Goal: Task Accomplishment & Management: Manage account settings

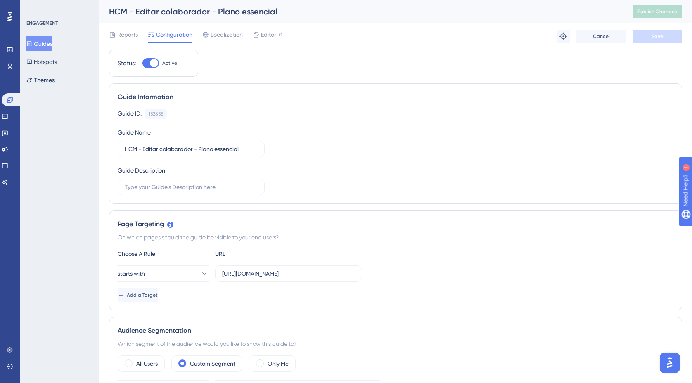
click at [52, 43] on button "Guides" at bounding box center [39, 43] width 26 height 15
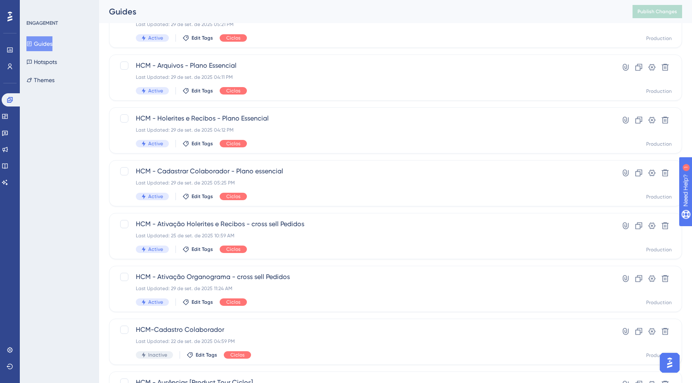
scroll to position [204, 0]
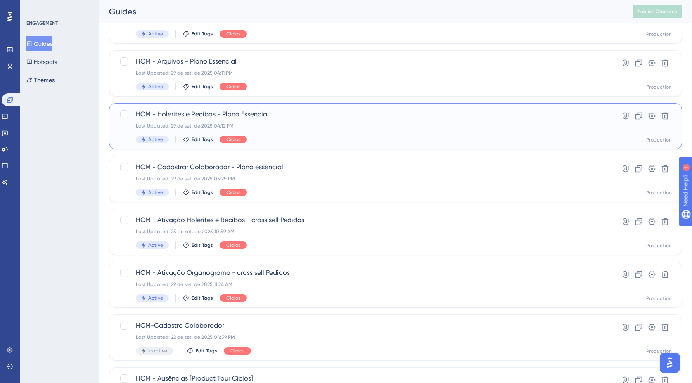
click at [249, 119] on span "HCM - Holerites e Recibos - Plano Essencial" at bounding box center [363, 114] width 454 height 10
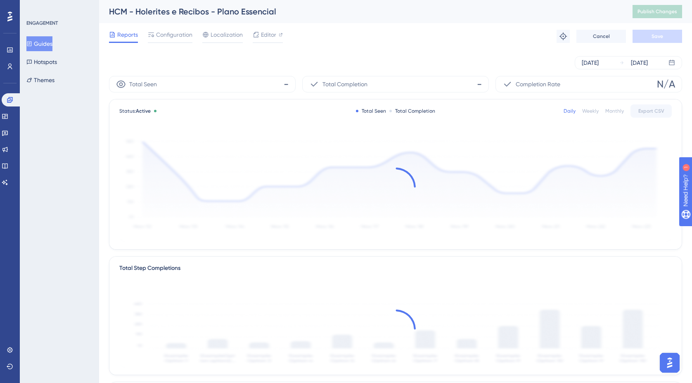
scroll to position [5, 0]
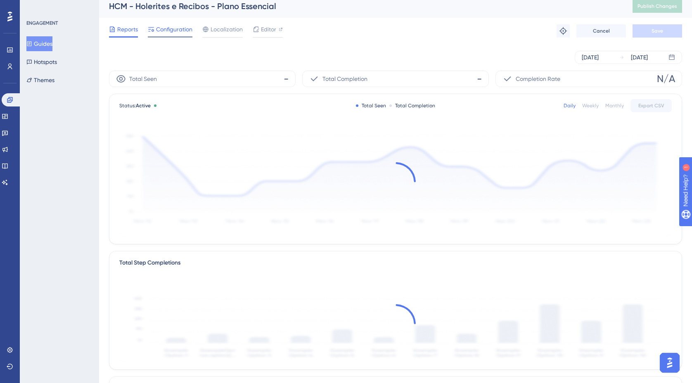
click at [174, 26] on span "Configuration" at bounding box center [174, 29] width 36 height 10
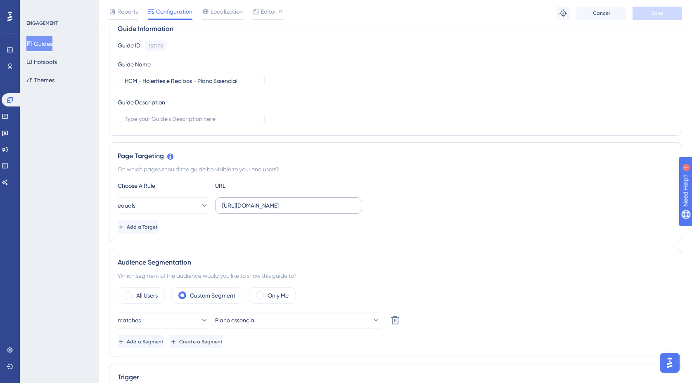
scroll to position [75, 0]
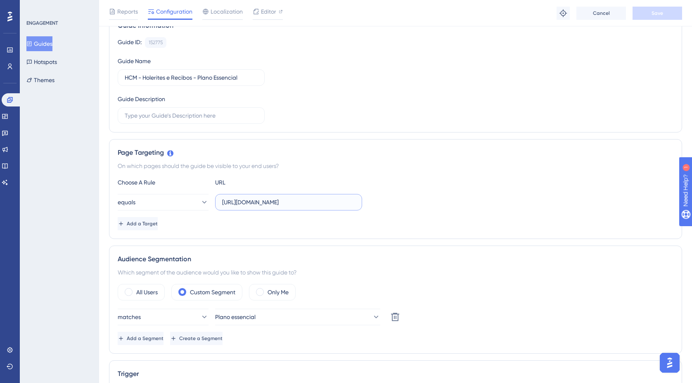
click at [264, 202] on input "https://empresa.caju.com.br/onboarding/#/new-receipt" at bounding box center [288, 202] width 133 height 9
paste input "receipts"
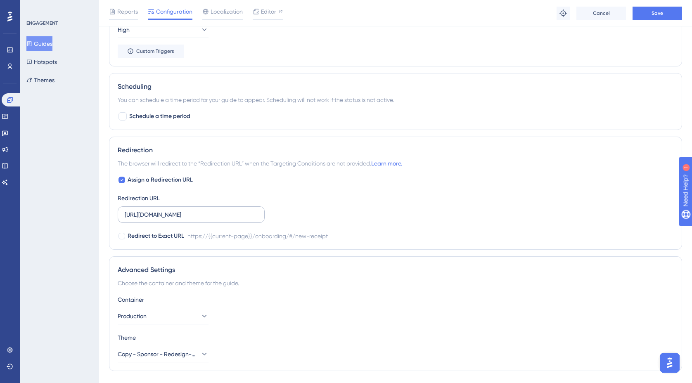
scroll to position [608, 0]
type input "https://empresa.caju.com.br/onboarding/#/receipts"
click at [201, 214] on input "https://empresa.caju.com.br/onboarding/#/new-receipt" at bounding box center [191, 213] width 133 height 9
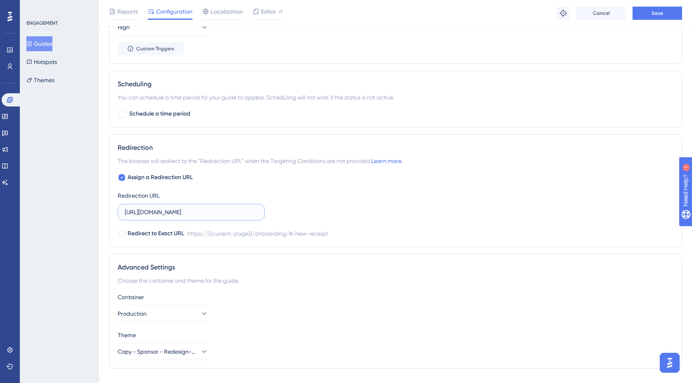
paste input "receipts"
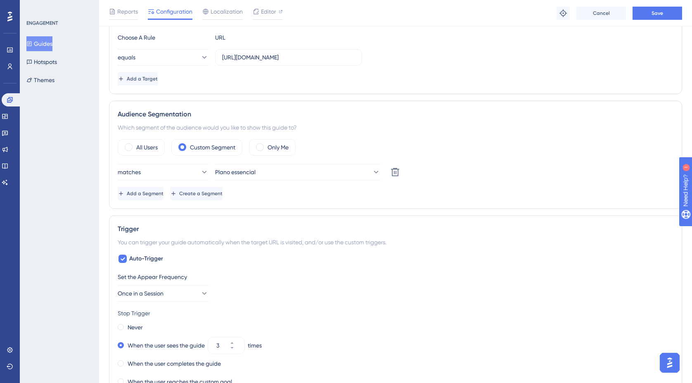
scroll to position [0, 0]
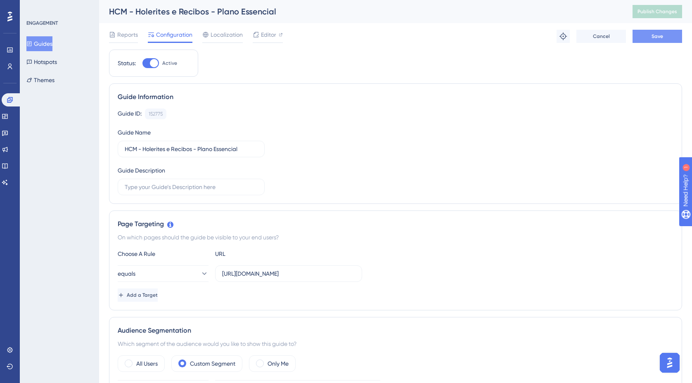
type input "https://empresa.caju.com.br/onboarding/#/receipts"
click at [653, 39] on span "Save" at bounding box center [658, 36] width 12 height 7
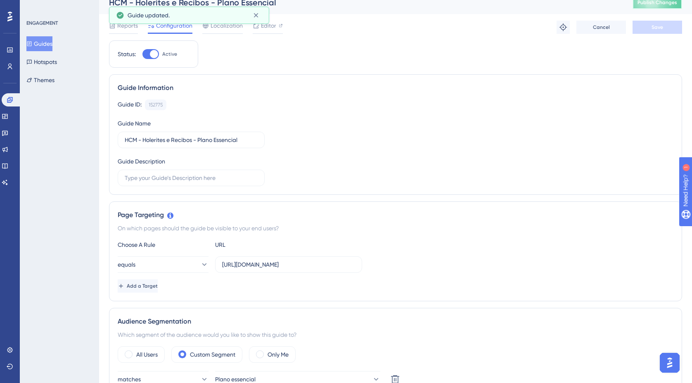
click at [666, 8] on button "Publish Changes" at bounding box center [658, 2] width 50 height 13
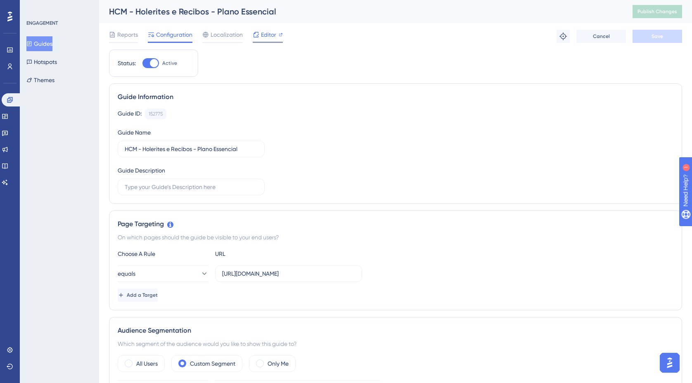
click at [267, 35] on span "Editor" at bounding box center [268, 35] width 15 height 10
click at [652, 14] on span "Publish Changes" at bounding box center [658, 11] width 40 height 7
click at [49, 45] on button "Guides" at bounding box center [39, 43] width 26 height 15
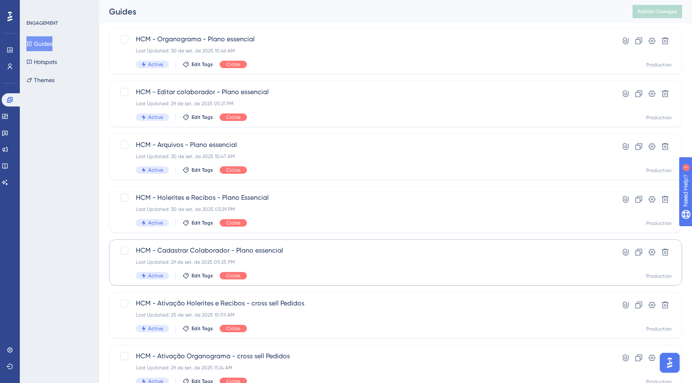
scroll to position [120, 0]
click at [289, 156] on div "Last Updated: 30 de set. de 2025 10:47 AM" at bounding box center [363, 157] width 454 height 7
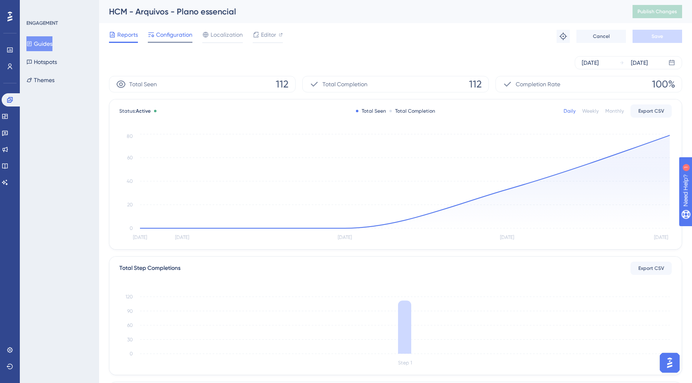
click at [177, 37] on span "Configuration" at bounding box center [174, 35] width 36 height 10
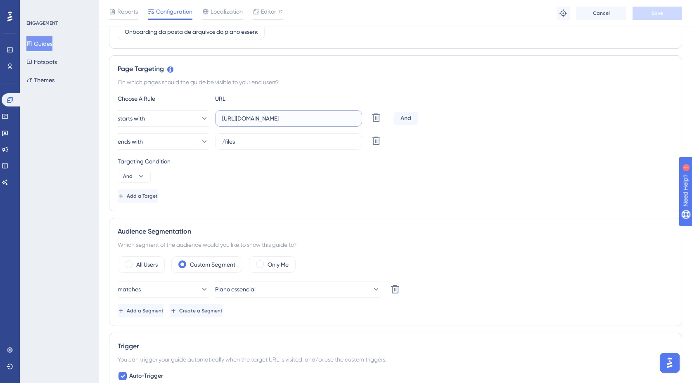
scroll to position [0, 43]
drag, startPoint x: 235, startPoint y: 119, endPoint x: 368, endPoint y: 119, distance: 132.2
click at [368, 119] on div "starts with https://empresa.caju.com.br/onboarding/#/directory/employee/ Delete" at bounding box center [254, 118] width 273 height 17
click at [478, 148] on div "ends with /files Delete" at bounding box center [396, 141] width 556 height 17
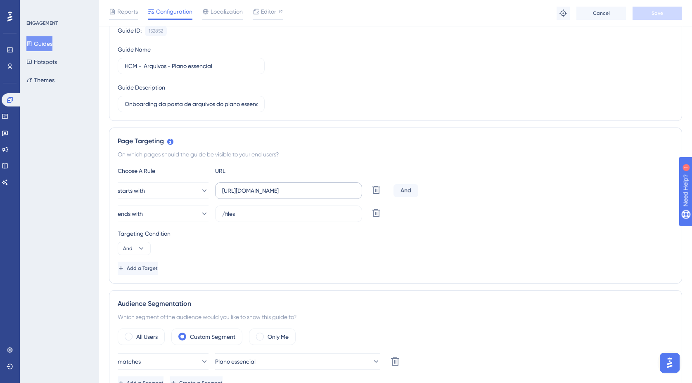
scroll to position [90, 0]
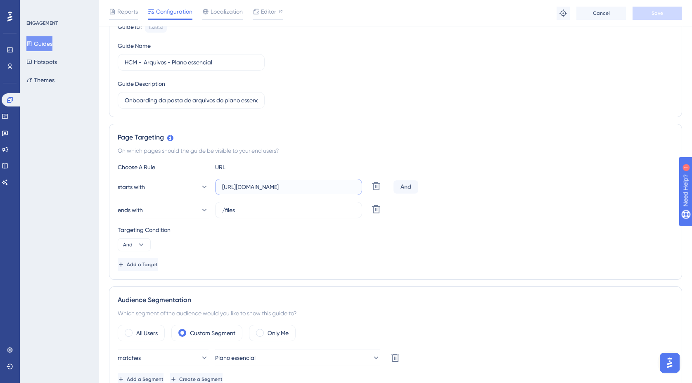
click at [340, 190] on input "https://empresa.caju.com.br/onboarding/#/directory/employee/" at bounding box center [288, 187] width 133 height 9
drag, startPoint x: 306, startPoint y: 188, endPoint x: 367, endPoint y: 189, distance: 61.6
click at [367, 189] on div "starts with https://empresa.caju.com.br/onboarding/#/directory/employee/ Delete" at bounding box center [254, 187] width 273 height 17
click at [316, 190] on input "https://empresa.caju.com.br/onboarding/#/directory/employee/" at bounding box center [288, 187] width 133 height 9
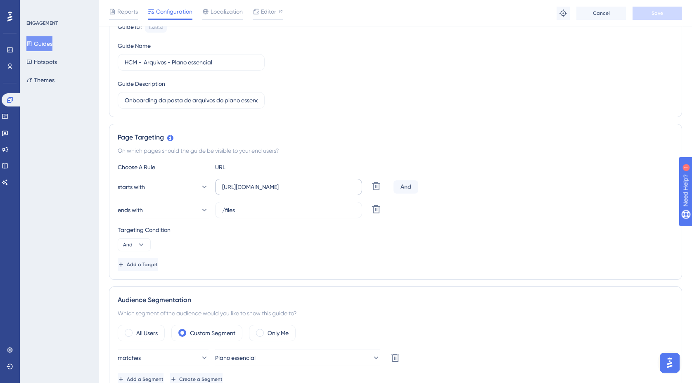
scroll to position [0, 0]
drag, startPoint x: 359, startPoint y: 188, endPoint x: 201, endPoint y: 189, distance: 157.4
click at [201, 189] on div "starts with https://empresa.caju.com.br/onboarding/#/directory/employee/ Delete" at bounding box center [254, 187] width 273 height 17
click at [388, 256] on div "Choose A Rule URL starts with https://empresa.caju.com.br/onboarding/#/director…" at bounding box center [396, 216] width 556 height 109
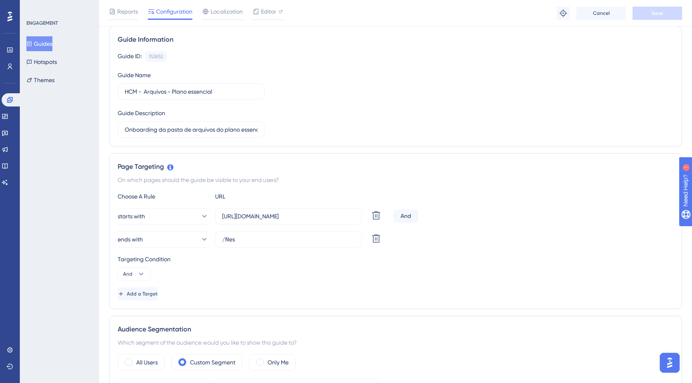
scroll to position [59, 0]
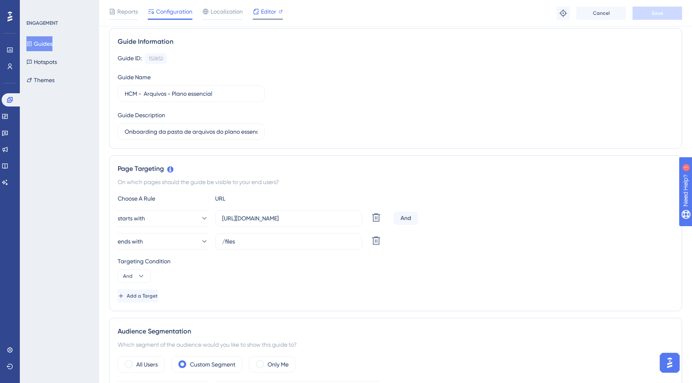
click at [270, 11] on span "Editor" at bounding box center [268, 12] width 15 height 10
click at [200, 219] on icon at bounding box center [204, 218] width 8 height 8
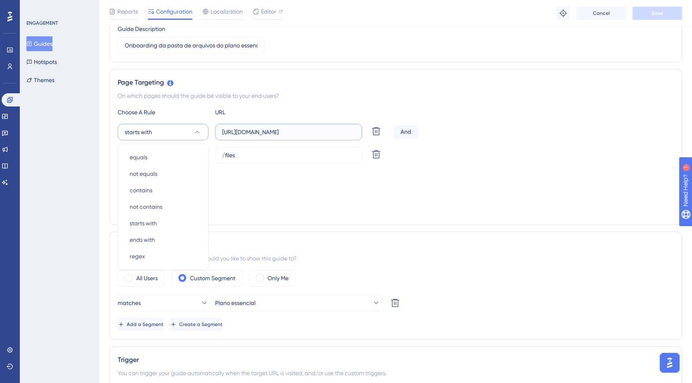
scroll to position [0, 43]
drag, startPoint x: 315, startPoint y: 132, endPoint x: 386, endPoint y: 132, distance: 71.0
click at [386, 132] on div "starts with equals equals not equals not equals contains contains not contains …" at bounding box center [254, 132] width 273 height 17
click at [320, 133] on input "https://empresa.caju.com.br/onboarding/#/directory/employee/" at bounding box center [288, 132] width 133 height 9
click at [359, 131] on label "https://empresa.caju.com.br/onboarding/#/directory/employee/" at bounding box center [288, 132] width 147 height 17
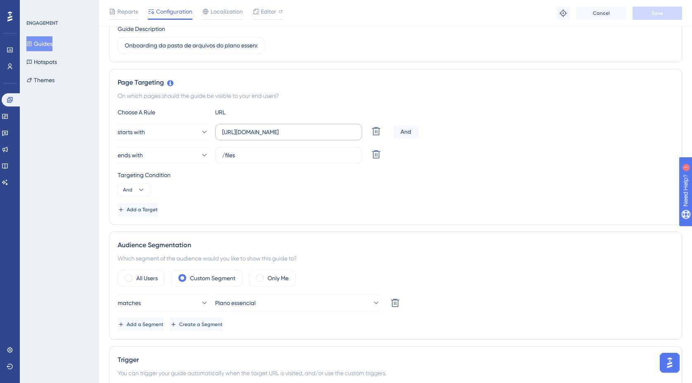
click at [355, 131] on input "https://empresa.caju.com.br/onboarding/#/directory/employee/" at bounding box center [288, 132] width 133 height 9
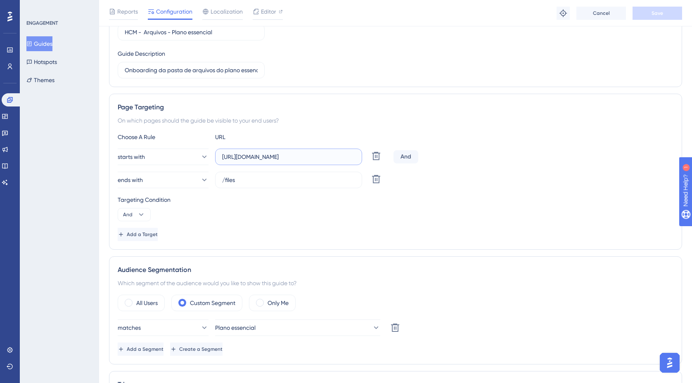
scroll to position [0, 0]
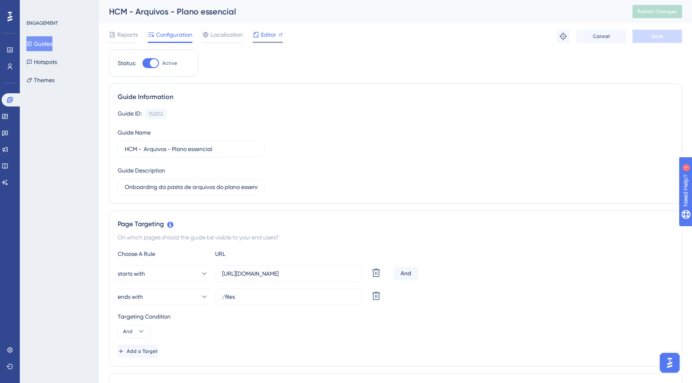
click at [266, 36] on span "Editor" at bounding box center [268, 35] width 15 height 10
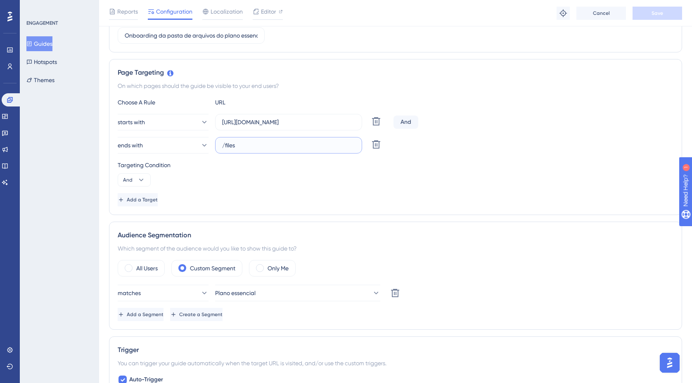
scroll to position [155, 0]
click at [223, 146] on input "/files" at bounding box center [288, 144] width 133 height 9
drag, startPoint x: 227, startPoint y: 121, endPoint x: 366, endPoint y: 121, distance: 139.2
click at [366, 121] on div "starts with https://empresa.caju.com.br/onboarding/#/directory/employee/ Delete" at bounding box center [254, 122] width 273 height 17
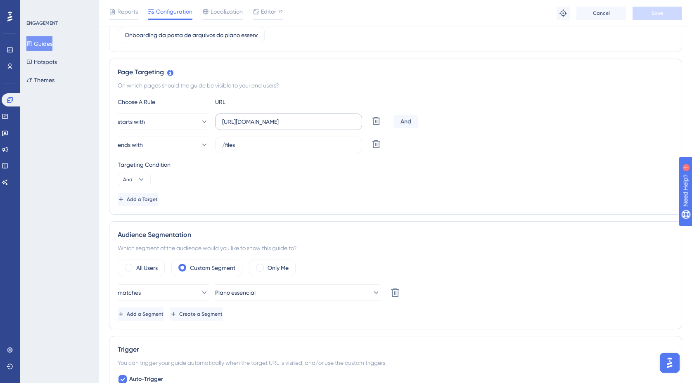
click at [356, 121] on label "https://empresa.caju.com.br/onboarding/#/directory/employee/" at bounding box center [288, 122] width 147 height 17
click at [355, 121] on input "https://empresa.caju.com.br/onboarding/#/directory/employee/" at bounding box center [288, 121] width 133 height 9
click at [318, 122] on input "https://empresa.caju.com.br/onboarding/#/directory/employee/" at bounding box center [288, 121] width 133 height 9
click at [146, 180] on button "And" at bounding box center [134, 179] width 33 height 13
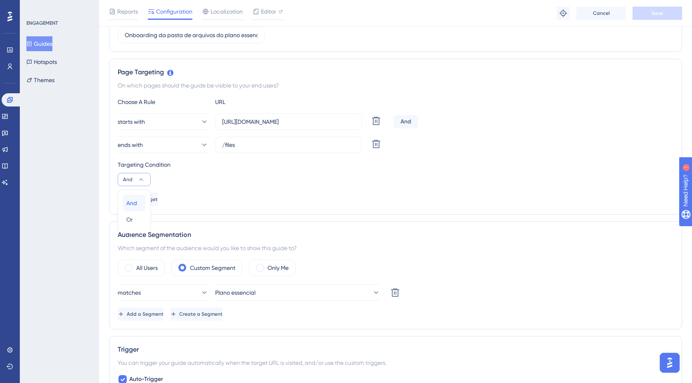
click at [134, 198] on span "And" at bounding box center [131, 203] width 11 height 10
click at [158, 197] on span "Add a Target" at bounding box center [142, 199] width 31 height 7
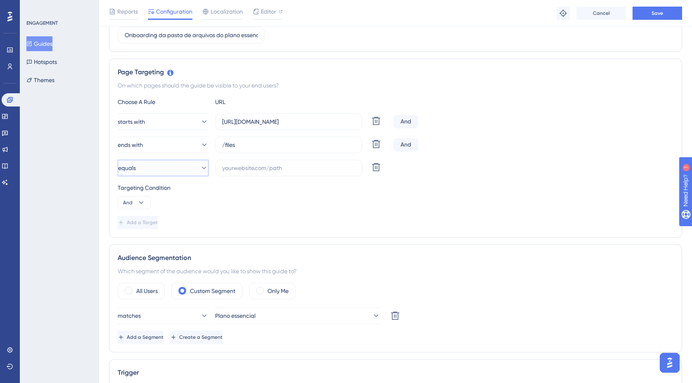
click at [202, 169] on icon at bounding box center [204, 168] width 5 height 2
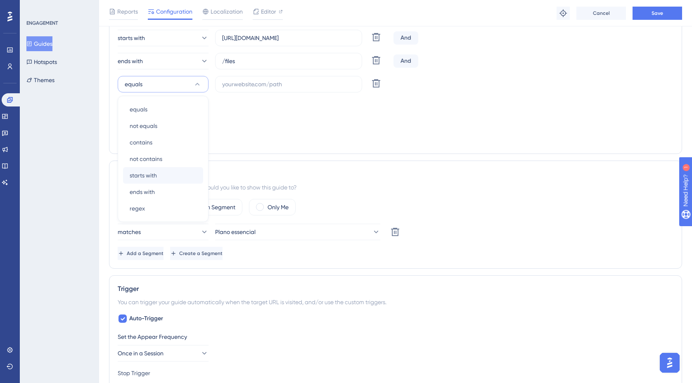
scroll to position [240, 0]
click at [264, 123] on div "Targeting Condition And" at bounding box center [396, 111] width 556 height 26
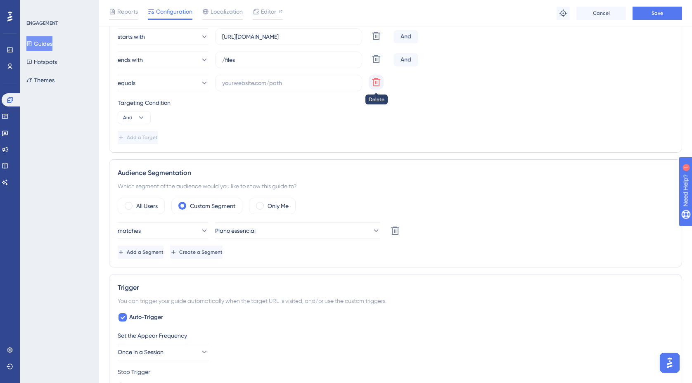
click at [376, 81] on icon at bounding box center [376, 82] width 10 height 10
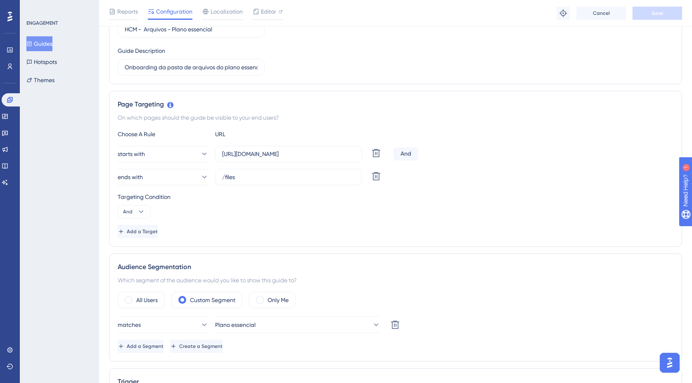
scroll to position [115, 0]
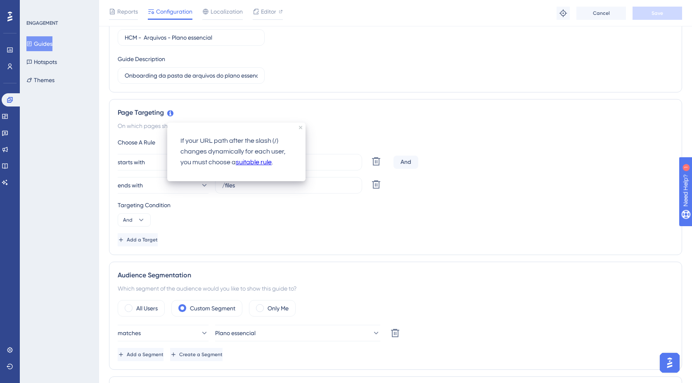
click at [262, 162] on link "suitable rule" at bounding box center [254, 162] width 36 height 11
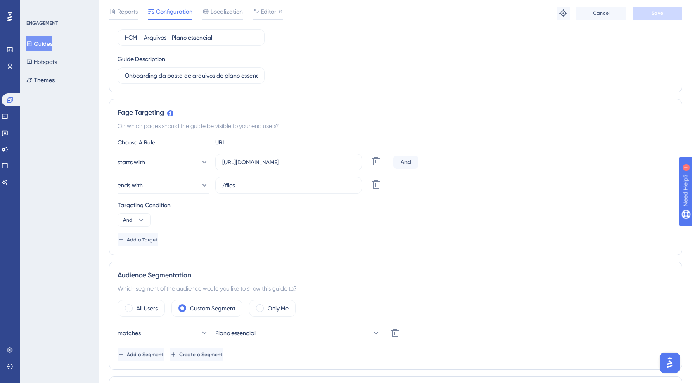
click at [592, 66] on div "Guide ID: 152852 Copy Guide Name HCM - Arquivos - Plano essencial Guide Descrip…" at bounding box center [396, 40] width 556 height 87
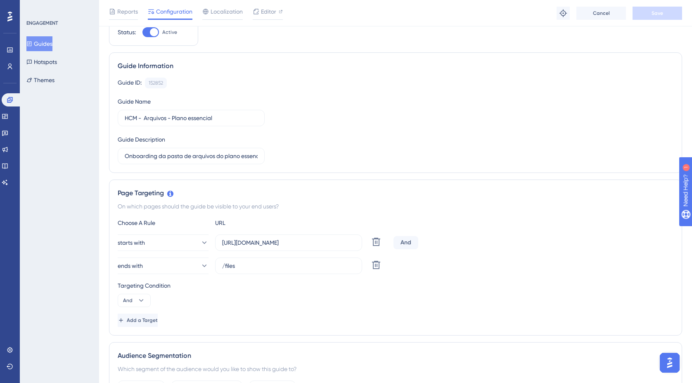
scroll to position [73, 0]
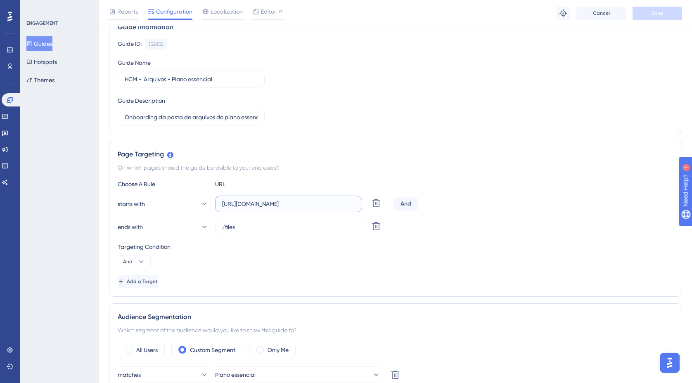
click at [253, 204] on input "https://empresa.caju.com.br/onboarding/#/directory/employee/" at bounding box center [288, 203] width 133 height 9
drag, startPoint x: 245, startPoint y: 229, endPoint x: 195, endPoint y: 225, distance: 50.1
click at [195, 225] on div "ends with /files Delete" at bounding box center [254, 227] width 273 height 17
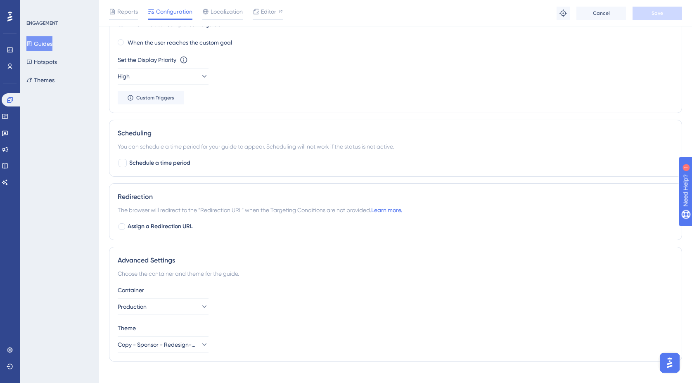
scroll to position [627, 0]
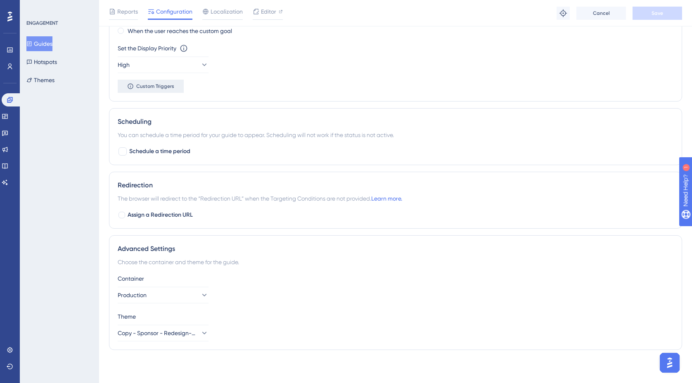
click at [172, 90] on button "Custom Triggers" at bounding box center [151, 86] width 66 height 13
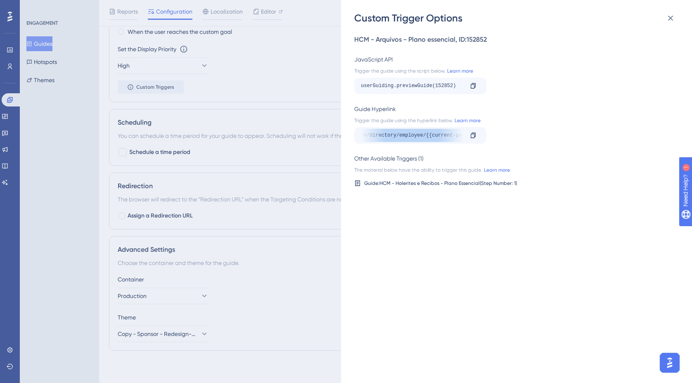
scroll to position [0, 183]
drag, startPoint x: 446, startPoint y: 135, endPoint x: 482, endPoint y: 135, distance: 36.4
click at [482, 135] on div "https://empresa.caju.com.br/onboarding/#/directory/employee/{{current-page}}/fi…" at bounding box center [420, 135] width 132 height 17
drag, startPoint x: 430, startPoint y: 136, endPoint x: 412, endPoint y: 135, distance: 17.4
click at [280, 136] on div "https://empresa.caju.com.br/onboarding/#/directory/employee/{{current-page}}/fi…" at bounding box center [229, 135] width 102 height 13
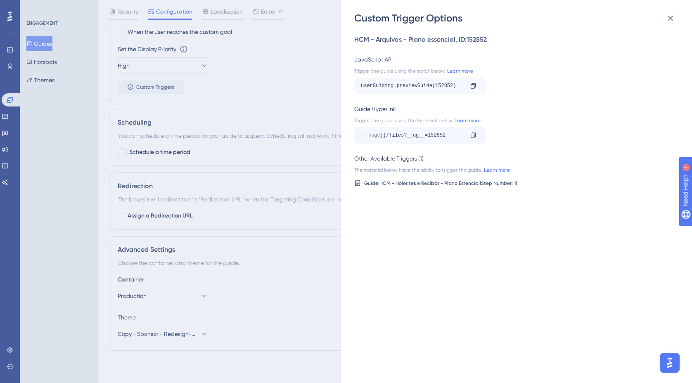
drag, startPoint x: 390, startPoint y: 135, endPoint x: 462, endPoint y: 135, distance: 71.5
click at [280, 135] on div "https://empresa.caju.com.br/onboarding/#/directory/employee/{{current-page}}/fi…" at bounding box center [229, 135] width 102 height 13
click at [475, 135] on icon at bounding box center [473, 135] width 5 height 5
click at [423, 124] on div "Guide Hyperlink Trigger the guide using the hyperlink below. Learn more https:/…" at bounding box center [514, 124] width 320 height 40
click at [456, 184] on div "Guide: HCM - Holerites e Recibos - Plano Essencial (Step Number: 1 )" at bounding box center [440, 183] width 153 height 7
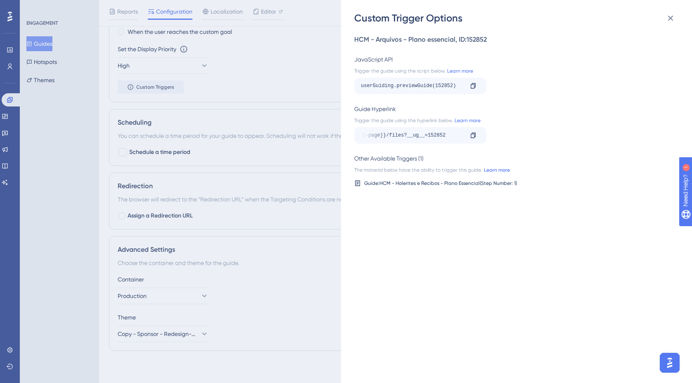
click at [498, 171] on link "Learn more" at bounding box center [496, 170] width 28 height 7
click at [675, 18] on icon at bounding box center [671, 18] width 10 height 10
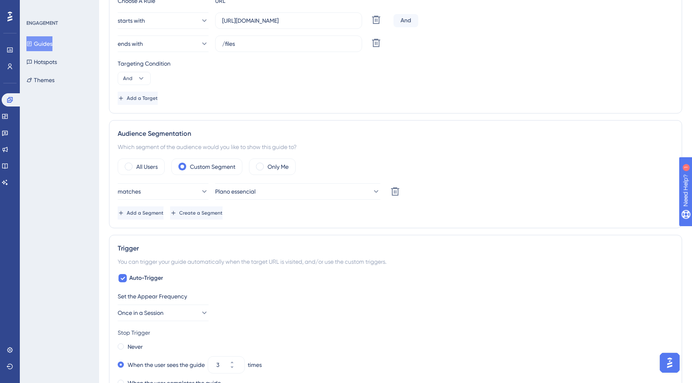
scroll to position [0, 0]
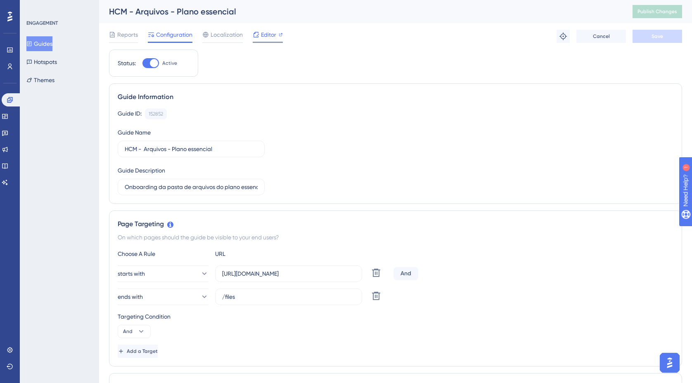
click at [267, 33] on span "Editor" at bounding box center [268, 35] width 15 height 10
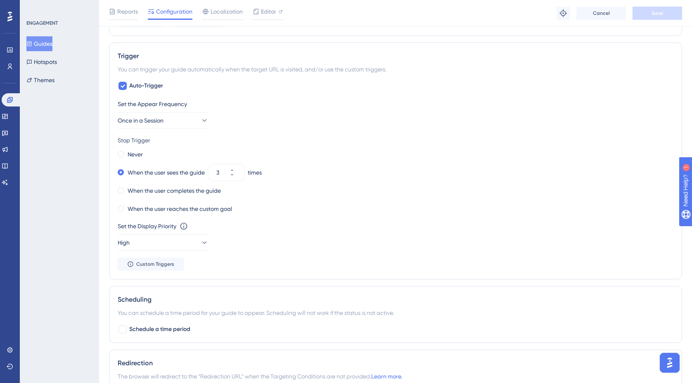
scroll to position [450, 0]
click at [200, 116] on icon at bounding box center [204, 120] width 8 height 8
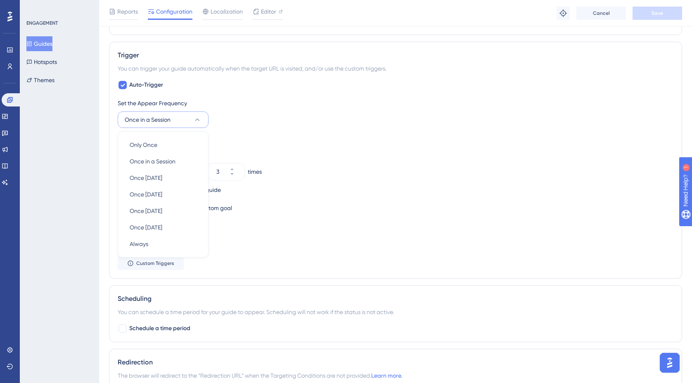
scroll to position [453, 0]
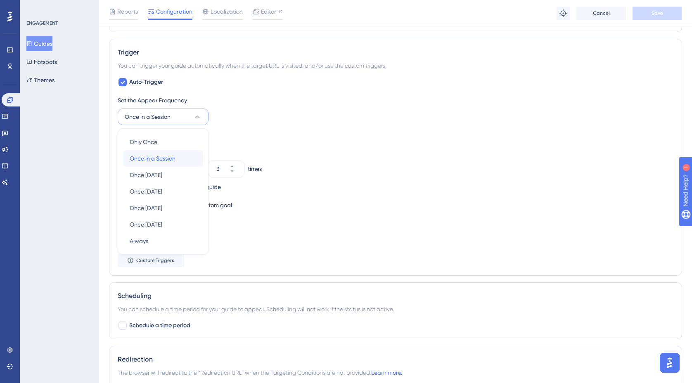
click at [175, 157] on span "Once in a Session" at bounding box center [153, 159] width 46 height 10
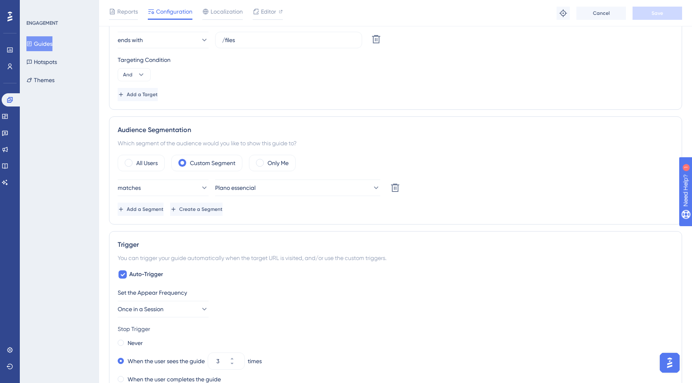
scroll to position [0, 0]
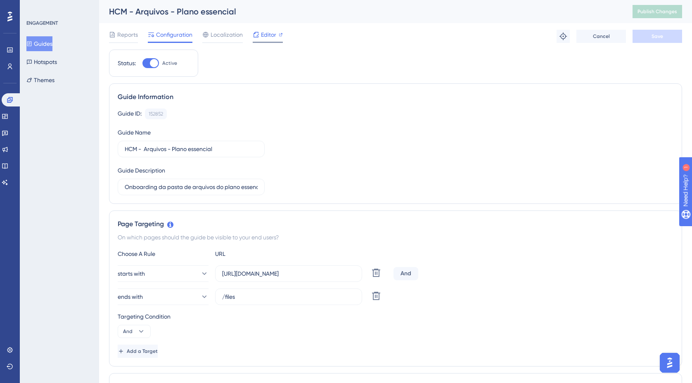
click at [268, 33] on span "Editor" at bounding box center [268, 35] width 15 height 10
click at [662, 12] on span "Publish Changes" at bounding box center [658, 11] width 40 height 7
drag, startPoint x: 259, startPoint y: 298, endPoint x: 362, endPoint y: 297, distance: 103.3
click at [362, 297] on div "contains https://empresa.caju.com.br/onboarding/#/directory/employee/ Delete" at bounding box center [254, 297] width 273 height 17
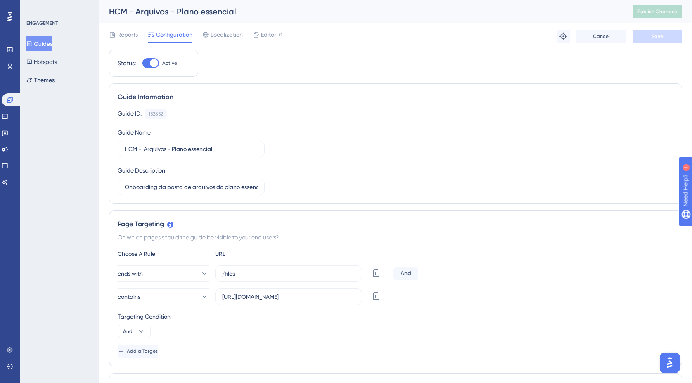
scroll to position [0, 0]
click at [426, 297] on div "contains https://empresa.caju.com.br/onboarding/#/directory/employee/ Delete" at bounding box center [396, 297] width 556 height 17
click at [49, 45] on button "Guides" at bounding box center [39, 43] width 26 height 15
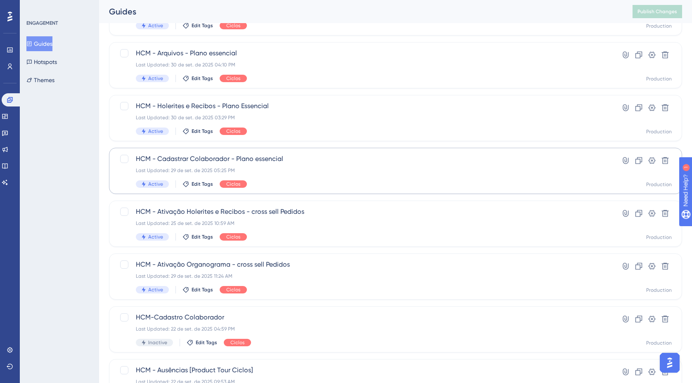
scroll to position [216, 0]
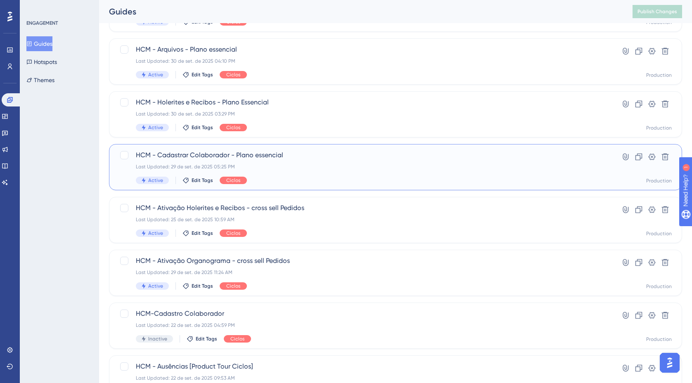
click at [323, 174] on div "HCM - Cadastrar Colaborador - Plano essencial Last Updated: 29 de set. de 2025 …" at bounding box center [363, 167] width 454 height 34
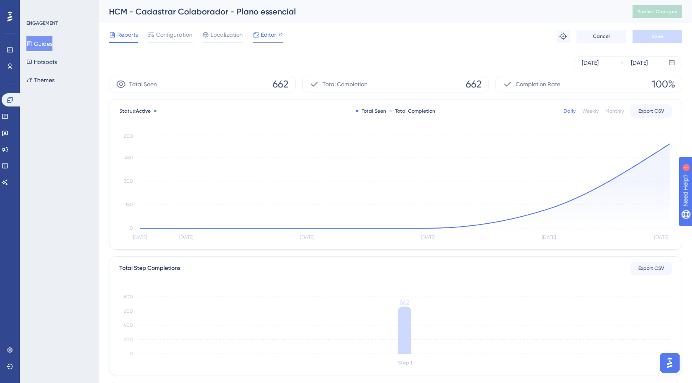
click at [262, 37] on span "Editor" at bounding box center [268, 35] width 15 height 10
click at [178, 38] on span "Configuration" at bounding box center [174, 35] width 36 height 10
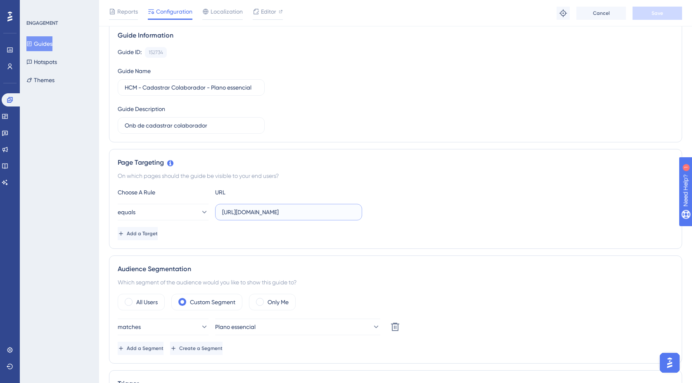
scroll to position [0, 31]
drag, startPoint x: 246, startPoint y: 211, endPoint x: 398, endPoint y: 215, distance: 151.6
click at [398, 215] on div "equals https://empresa.caju.com.br/onboarding/#/directory/active" at bounding box center [396, 212] width 556 height 17
click at [408, 197] on div "Choose A Rule URL equals https://empresa.caju.com.br/onboarding/#/directory/act…" at bounding box center [396, 214] width 556 height 53
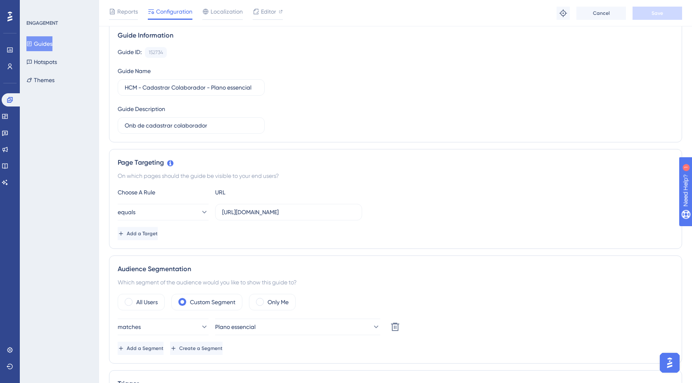
drag, startPoint x: 226, startPoint y: 212, endPoint x: 382, endPoint y: 214, distance: 155.3
click at [382, 214] on div "equals https://empresa.caju.com.br/onboarding/#/directory/active" at bounding box center [396, 212] width 556 height 17
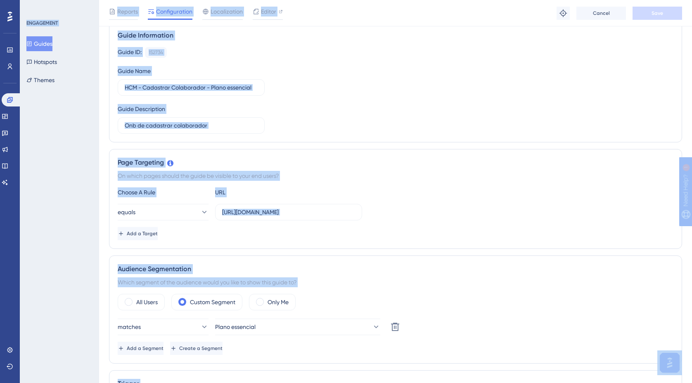
click at [382, 214] on div "equals https://empresa.caju.com.br/onboarding/#/directory/active" at bounding box center [396, 212] width 556 height 17
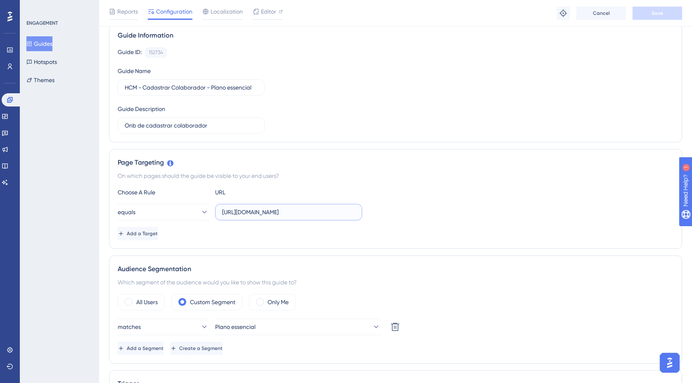
scroll to position [0, 31]
drag, startPoint x: 222, startPoint y: 211, endPoint x: 390, endPoint y: 212, distance: 168.1
click at [390, 212] on div "equals https://empresa.caju.com.br/onboarding/#/directory/active" at bounding box center [396, 212] width 556 height 17
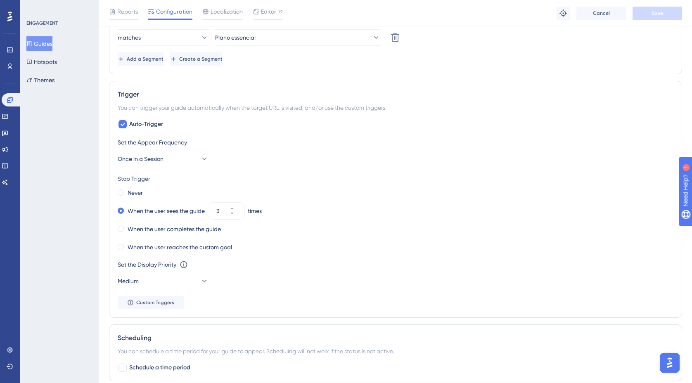
scroll to position [0, 0]
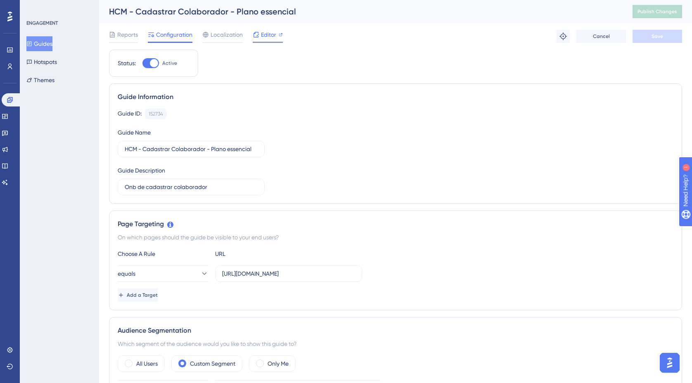
click at [266, 33] on span "Editor" at bounding box center [268, 35] width 15 height 10
click at [261, 38] on span "Editor" at bounding box center [268, 35] width 15 height 10
click at [668, 10] on span "Publish Changes" at bounding box center [658, 11] width 40 height 7
click at [564, 38] on icon at bounding box center [563, 36] width 7 height 7
click at [52, 46] on button "Guides" at bounding box center [39, 43] width 26 height 15
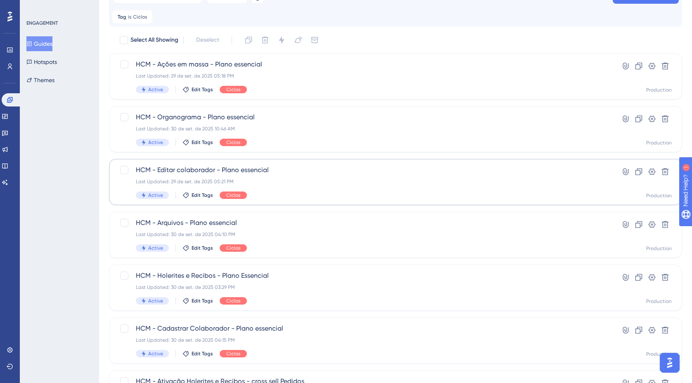
scroll to position [43, 0]
click at [278, 175] on div "HCM - Editar colaborador - Plano essencial Last Updated: 29 de set. de 2025 05:…" at bounding box center [363, 182] width 454 height 34
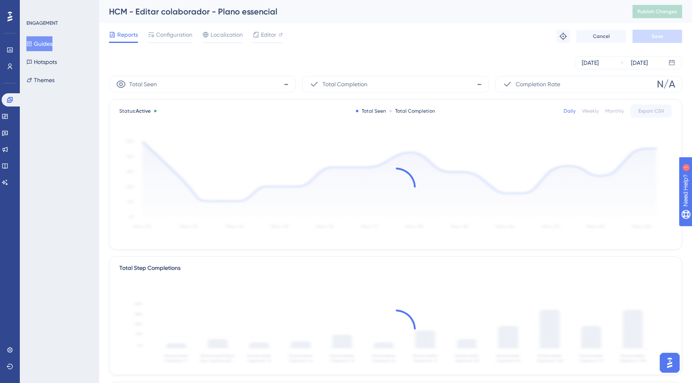
scroll to position [2, 0]
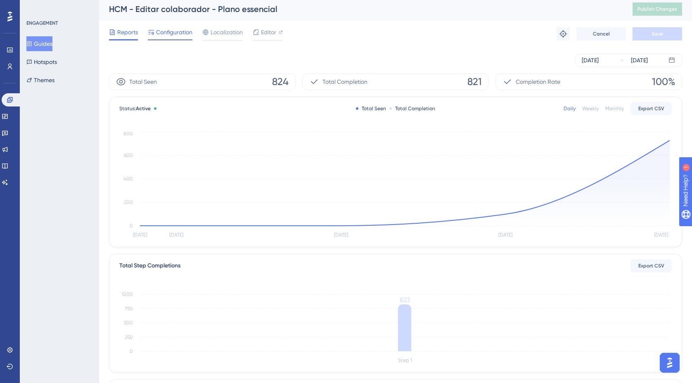
click at [186, 33] on span "Configuration" at bounding box center [174, 32] width 36 height 10
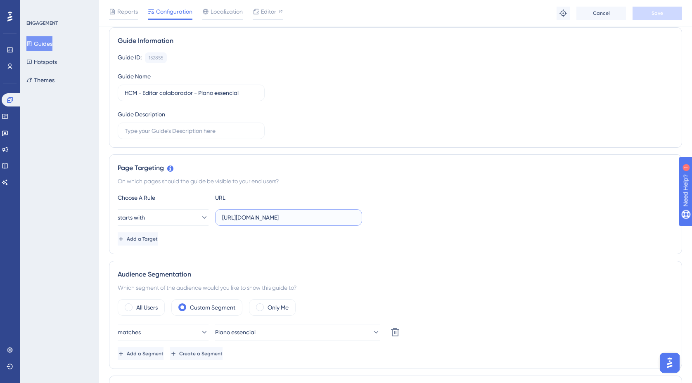
scroll to position [0, 31]
drag, startPoint x: 313, startPoint y: 218, endPoint x: 389, endPoint y: 216, distance: 76.4
click at [389, 216] on div "starts with https://empresa.caju.com.br/onboarding/#/directory/active" at bounding box center [396, 217] width 556 height 17
click at [345, 216] on input "https://empresa.caju.com.br/onboarding/#/directory/active" at bounding box center [288, 217] width 133 height 9
click at [357, 218] on label "https://empresa.caju.com.br/onboarding/#/directory/active" at bounding box center [288, 217] width 147 height 17
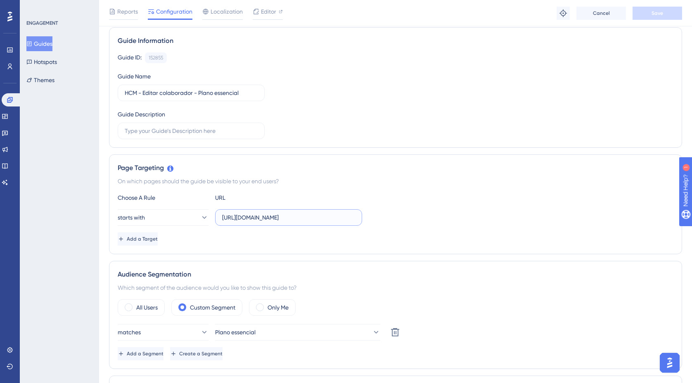
click at [355, 218] on input "https://empresa.caju.com.br/onboarding/#/directory/active" at bounding box center [288, 217] width 133 height 9
click at [359, 216] on label "https://empresa.caju.com.br/onboarding/#/directory/active" at bounding box center [288, 217] width 147 height 17
click at [355, 216] on input "https://empresa.caju.com.br/onboarding/#/directory/active" at bounding box center [288, 217] width 133 height 9
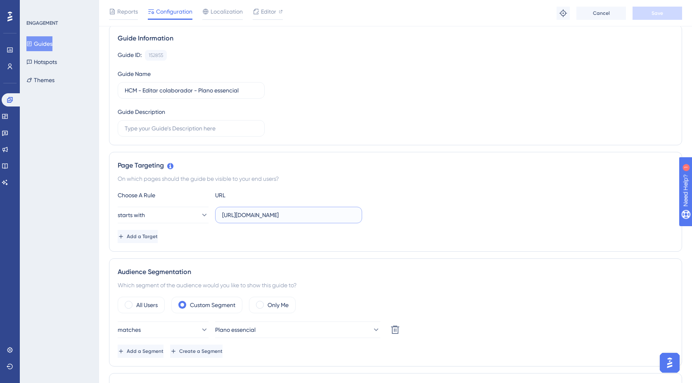
scroll to position [69, 0]
